Goal: Information Seeking & Learning: Learn about a topic

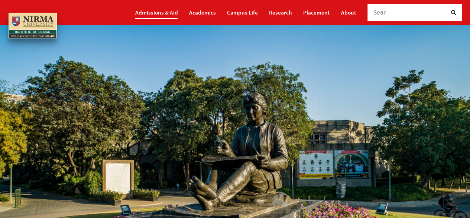
click at [168, 13] on link "Admissions & Aid" at bounding box center [156, 12] width 43 height 13
click at [314, 10] on link "Placement" at bounding box center [316, 12] width 27 height 13
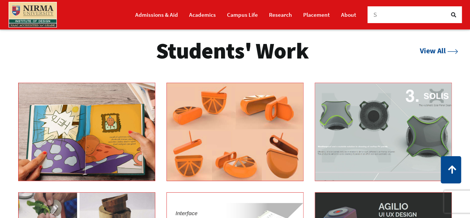
scroll to position [1077, 0]
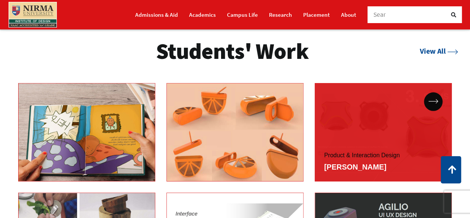
click at [381, 152] on link "Product & Interaction Design" at bounding box center [362, 155] width 76 height 6
click at [403, 142] on div "Product & Interaction Design" at bounding box center [383, 132] width 137 height 98
click at [369, 145] on div "Product & Interaction Design" at bounding box center [383, 132] width 137 height 98
click at [353, 156] on link "Product & Interaction Design" at bounding box center [362, 155] width 76 height 6
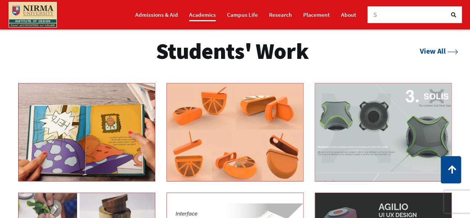
click at [204, 12] on link "Academics" at bounding box center [202, 14] width 27 height 13
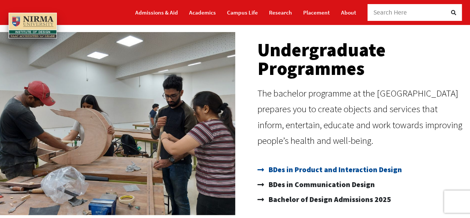
scroll to position [57, 0]
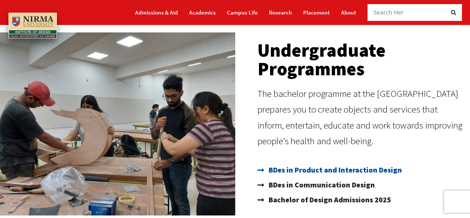
click at [326, 165] on span "BDes in Product and Interaction Design" at bounding box center [334, 169] width 135 height 15
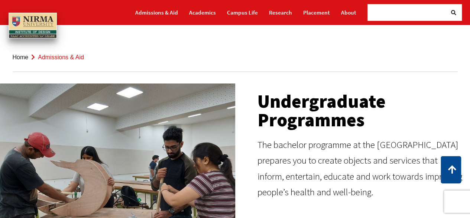
scroll to position [0, 0]
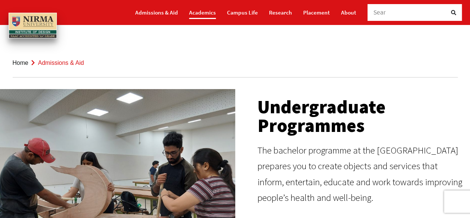
click at [208, 12] on link "Academics" at bounding box center [202, 12] width 27 height 13
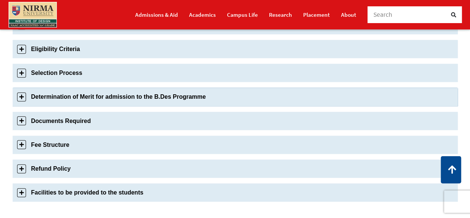
scroll to position [291, 0]
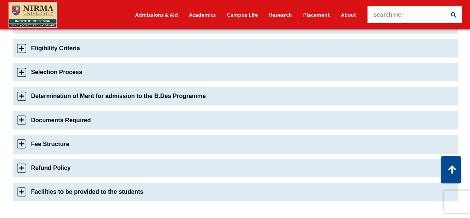
click at [30, 141] on link "Fee Structure" at bounding box center [236, 144] width 446 height 18
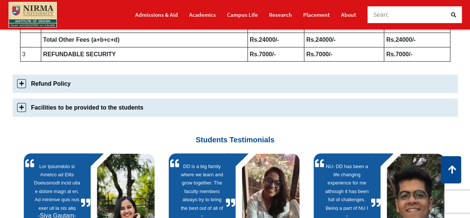
scroll to position [521, 0]
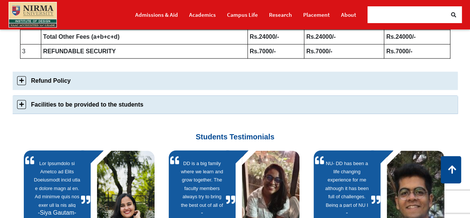
click at [88, 102] on link "Facilities to be provided to the students" at bounding box center [236, 104] width 446 height 18
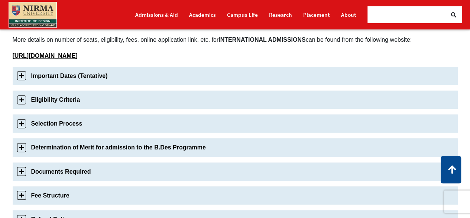
scroll to position [239, 0]
click at [65, 196] on link "Fee Structure" at bounding box center [236, 195] width 446 height 18
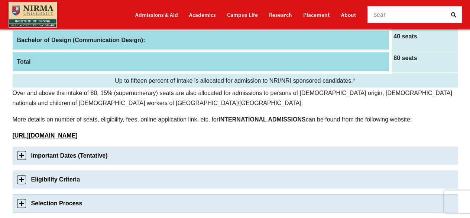
scroll to position [193, 0]
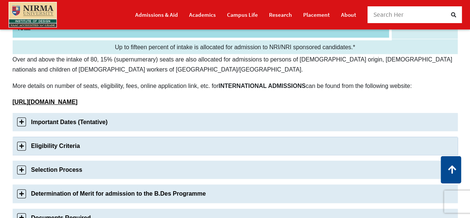
click at [67, 139] on link "Eligibility Criteria" at bounding box center [236, 145] width 446 height 18
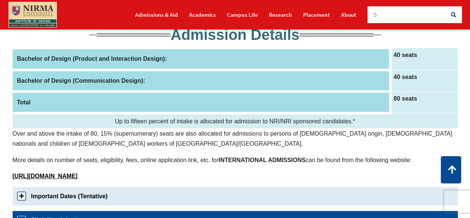
scroll to position [0, 0]
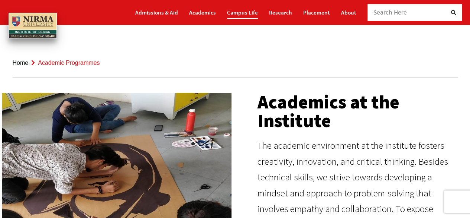
click at [244, 15] on link "Campus Life" at bounding box center [242, 12] width 31 height 13
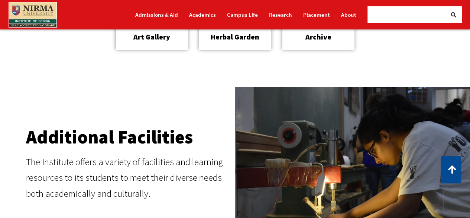
scroll to position [796, 0]
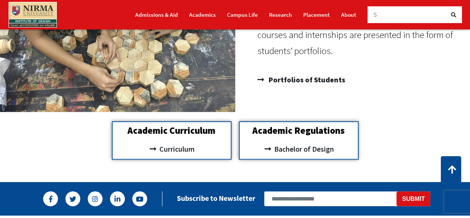
scroll to position [641, 0]
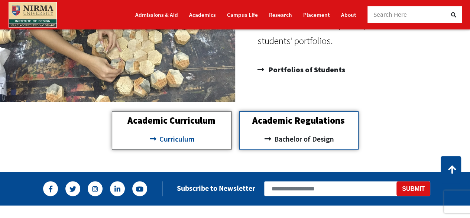
click at [170, 139] on span "Curriculum" at bounding box center [176, 138] width 37 height 13
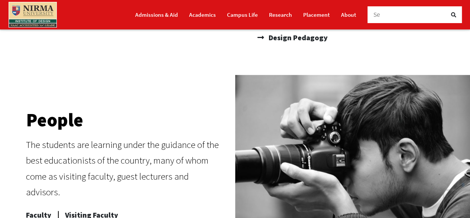
scroll to position [290, 0]
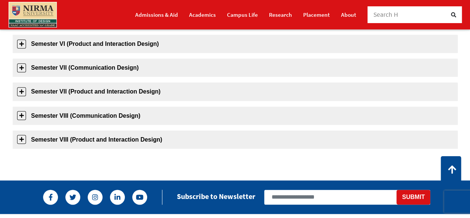
scroll to position [363, 0]
